Goal: Use online tool/utility

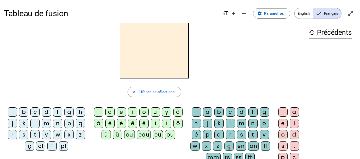
scroll to position [3, 0]
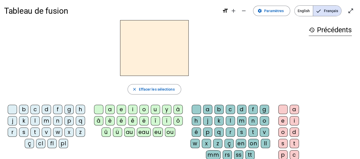
click at [57, 107] on div "f" at bounding box center [57, 109] width 9 height 9
click at [160, 132] on div "eu" at bounding box center [158, 131] width 10 height 9
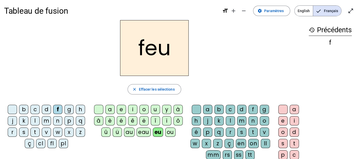
click at [68, 122] on div "p" at bounding box center [68, 120] width 9 height 9
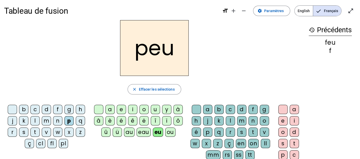
click at [6, 105] on div "b c d f g h j k l m n p q r s t v w x z ç cl fl pl" at bounding box center [47, 127] width 83 height 45
click at [9, 118] on div "j" at bounding box center [12, 120] width 9 height 9
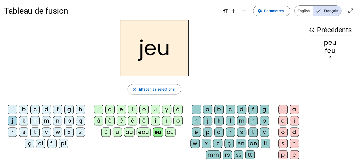
click at [119, 110] on div "e" at bounding box center [121, 109] width 9 height 9
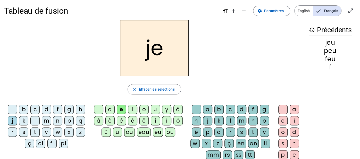
click at [21, 132] on div "s" at bounding box center [23, 131] width 9 height 9
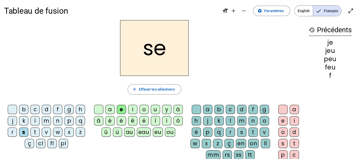
click at [231, 119] on div "l" at bounding box center [230, 120] width 9 height 9
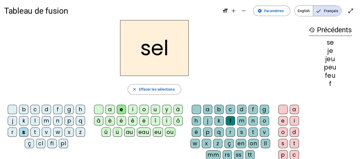
click at [24, 106] on div "b" at bounding box center [23, 109] width 9 height 9
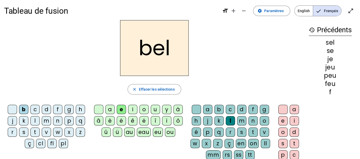
click at [107, 111] on div "a" at bounding box center [109, 109] width 9 height 9
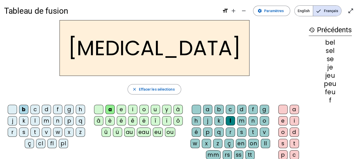
click at [67, 121] on div "p" at bounding box center [68, 120] width 9 height 9
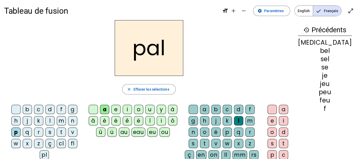
click at [245, 132] on div "r" at bounding box center [249, 131] width 9 height 9
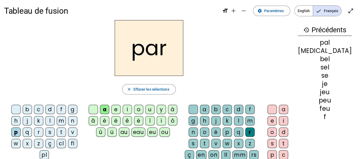
click at [45, 110] on div "d" at bounding box center [49, 109] width 9 height 9
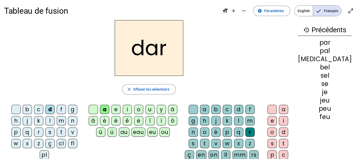
click at [155, 110] on div "u" at bounding box center [149, 109] width 9 height 9
